Goal: Task Accomplishment & Management: Use online tool/utility

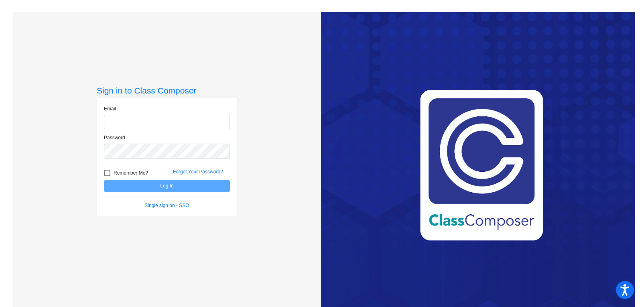
type input "[EMAIL_ADDRESS][PERSON_NAME][DOMAIN_NAME]"
click at [166, 186] on button "Log In" at bounding box center [167, 186] width 126 height 12
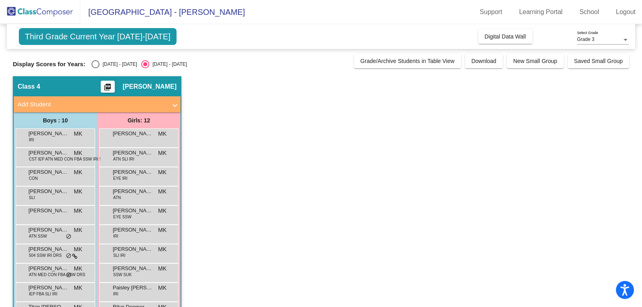
click at [96, 67] on div "Select an option" at bounding box center [95, 64] width 8 height 8
click at [96, 68] on input "[DATE] - [DATE]" at bounding box center [95, 68] width 0 height 0
radio input "true"
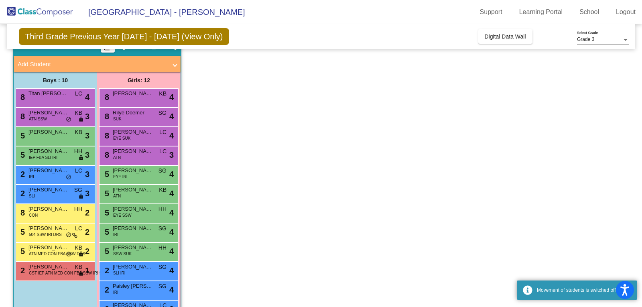
scroll to position [65, 0]
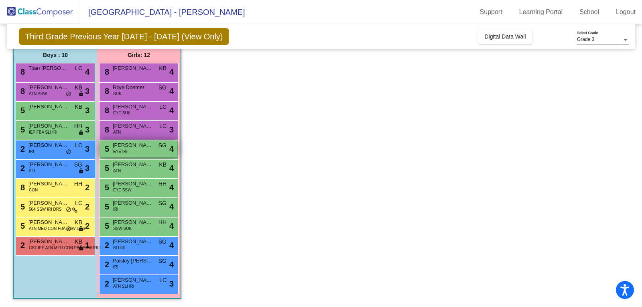
click at [126, 151] on span "EYE IRI" at bounding box center [120, 151] width 14 height 6
